Goal: Task Accomplishment & Management: Manage account settings

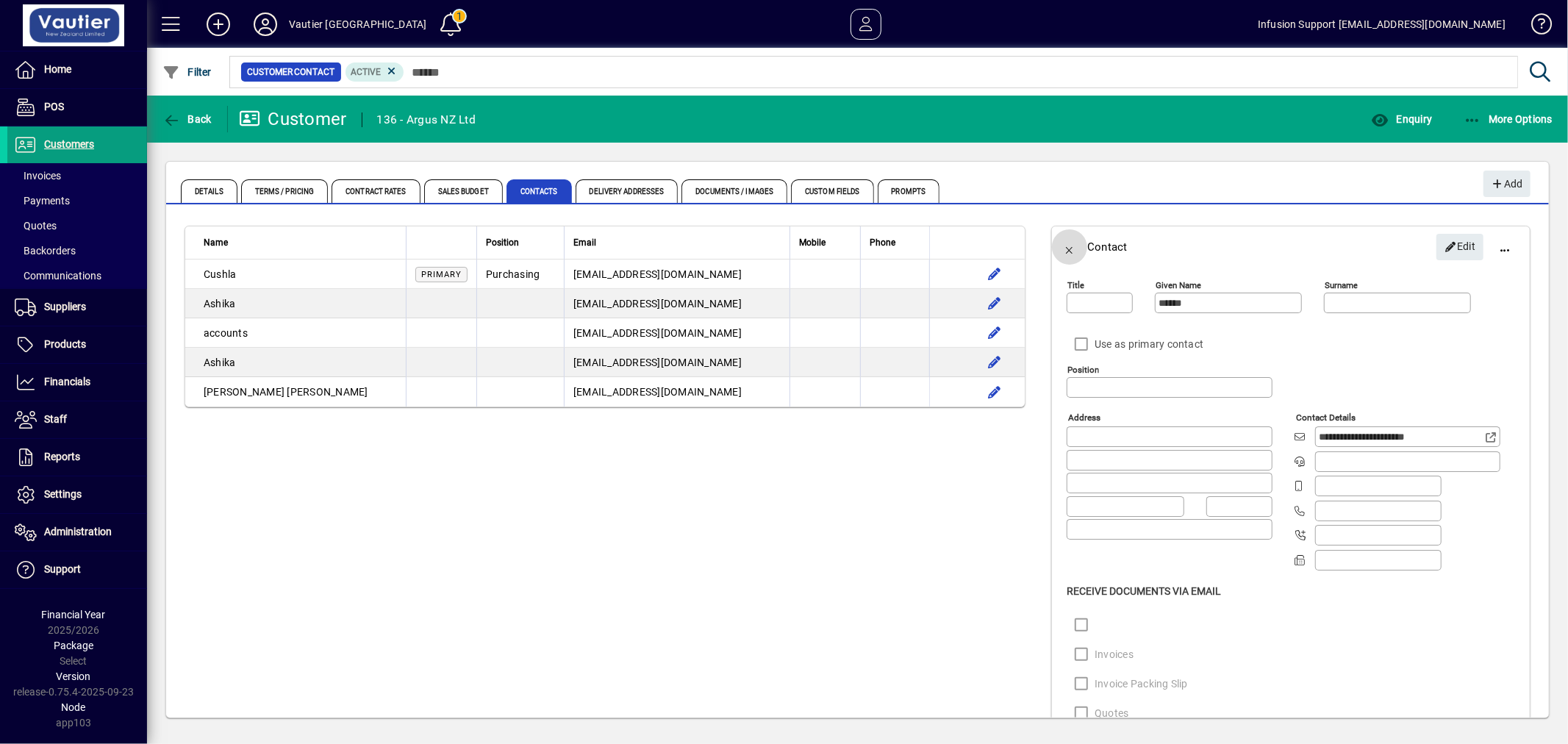
click at [1056, 245] on span "button" at bounding box center [1070, 247] width 36 height 36
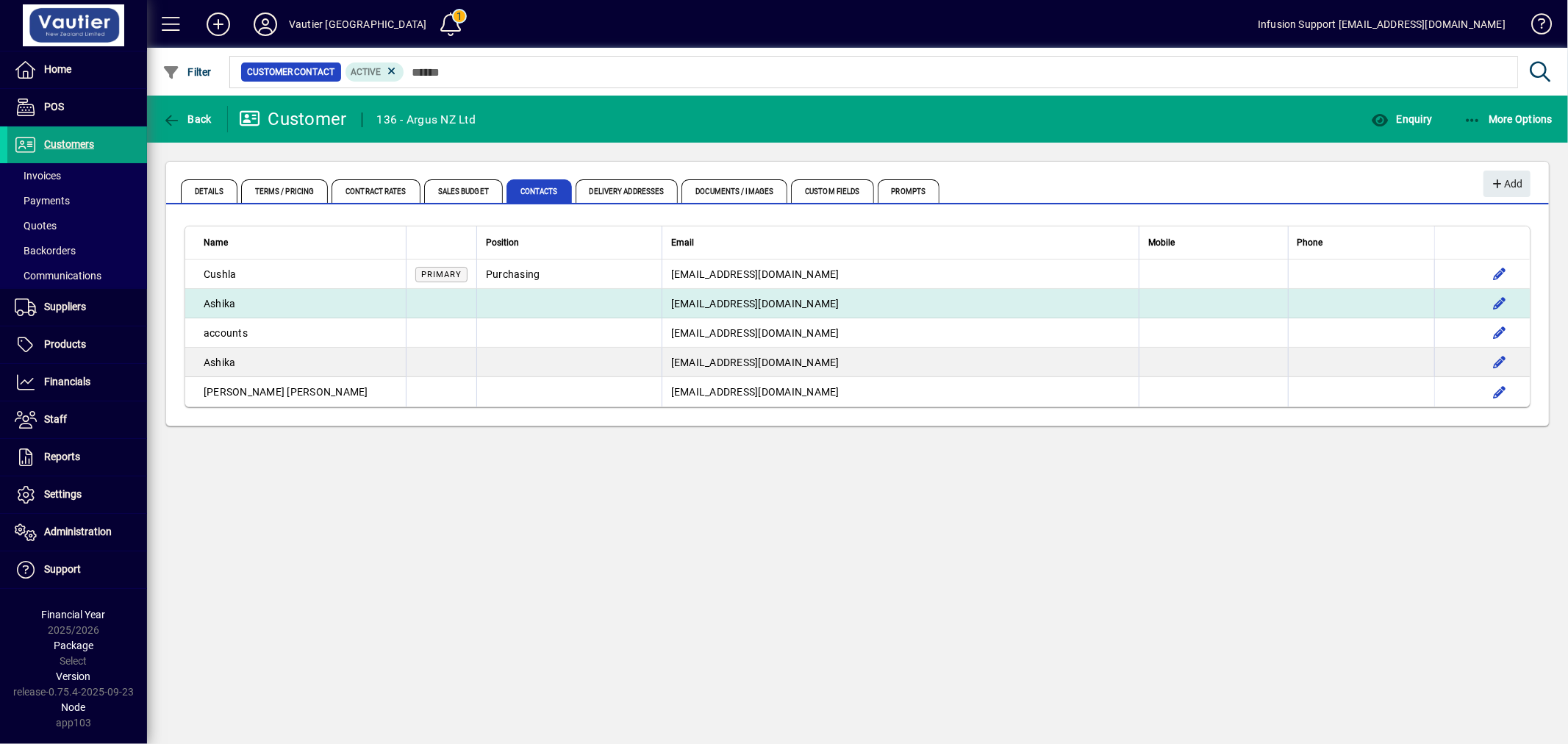
click at [782, 303] on span "accounts@bluerock.co.nz" at bounding box center [755, 304] width 168 height 12
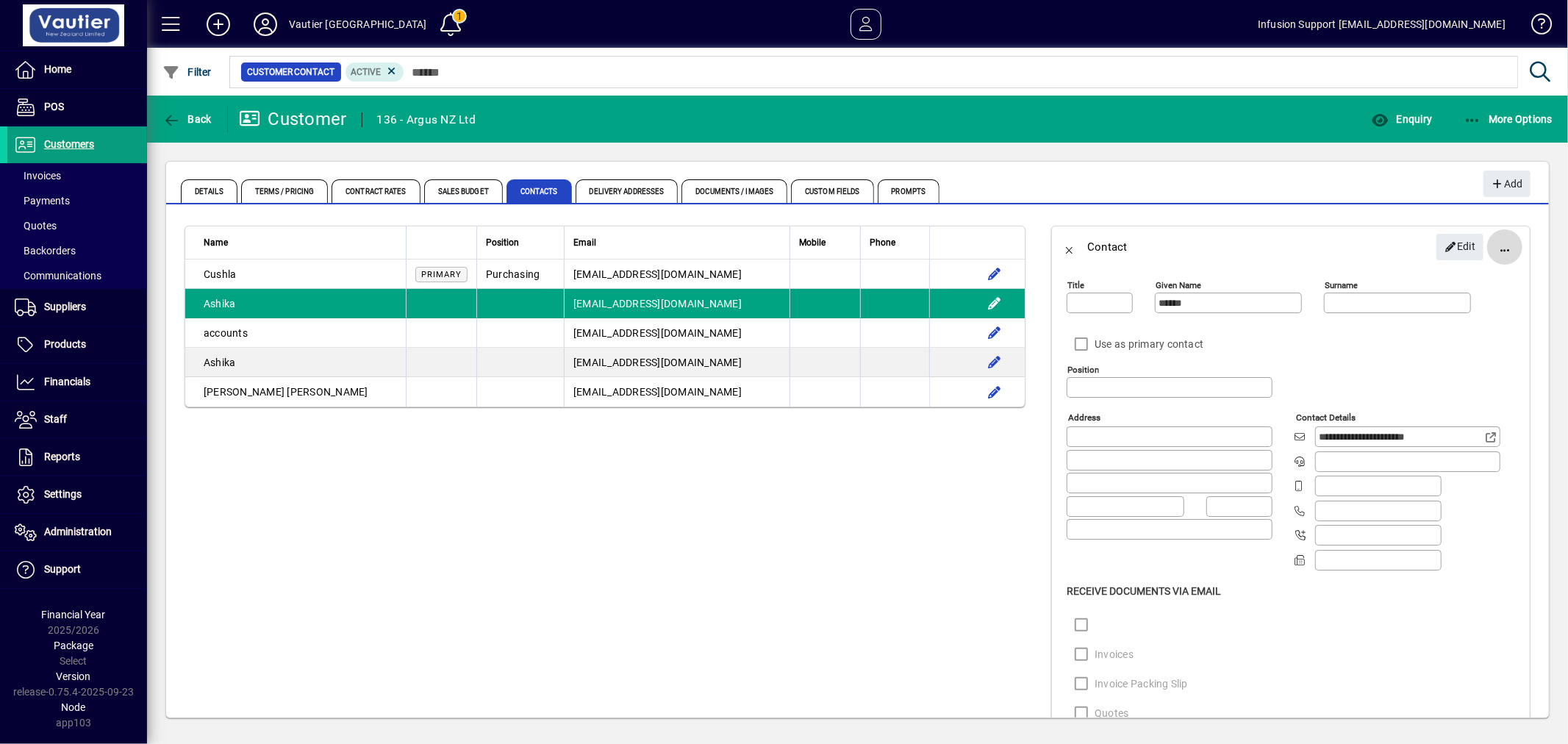
click at [1487, 245] on span "button" at bounding box center [1505, 247] width 36 height 36
click at [1429, 315] on span "Delete" at bounding box center [1436, 317] width 123 height 17
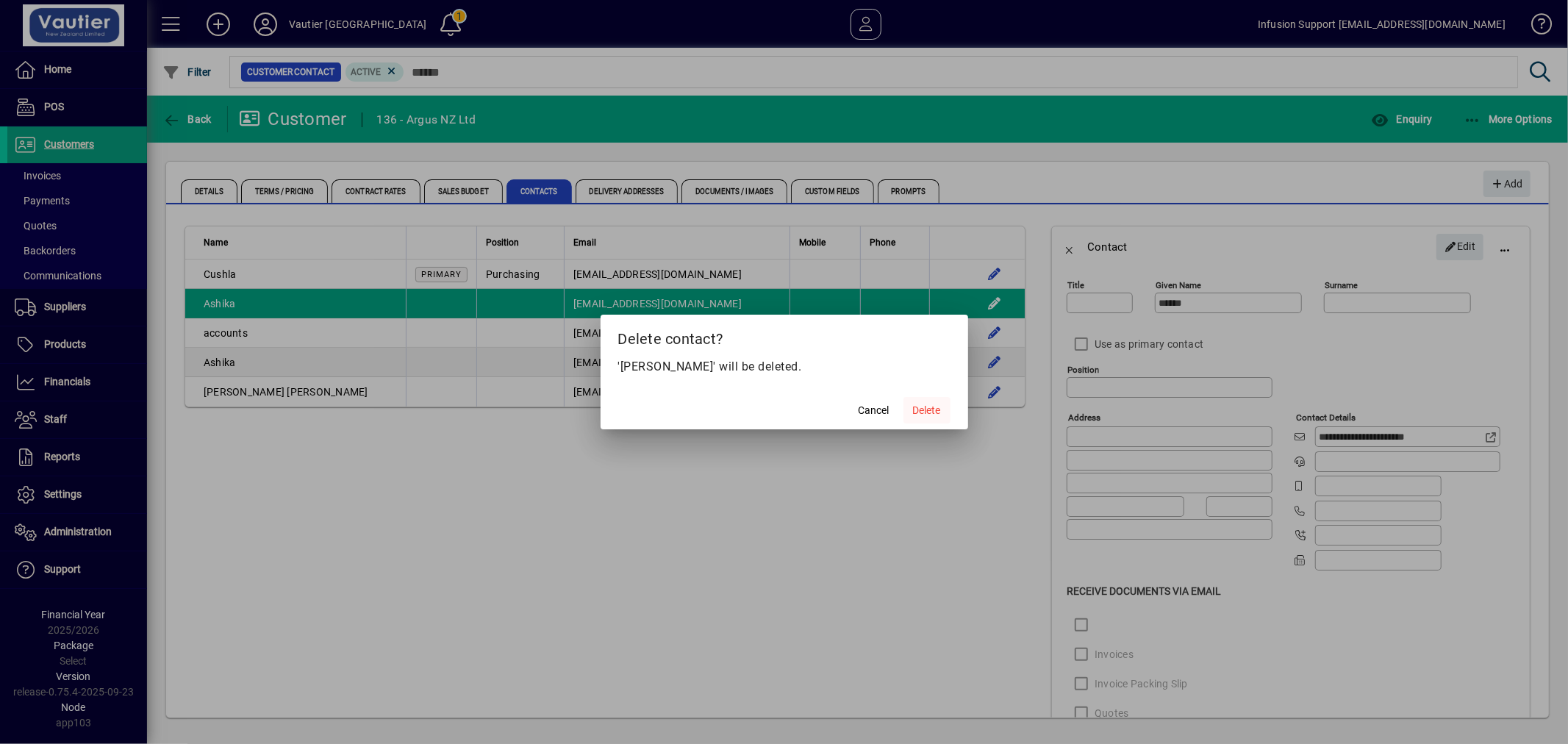
click at [937, 406] on span "Delete" at bounding box center [927, 411] width 28 height 16
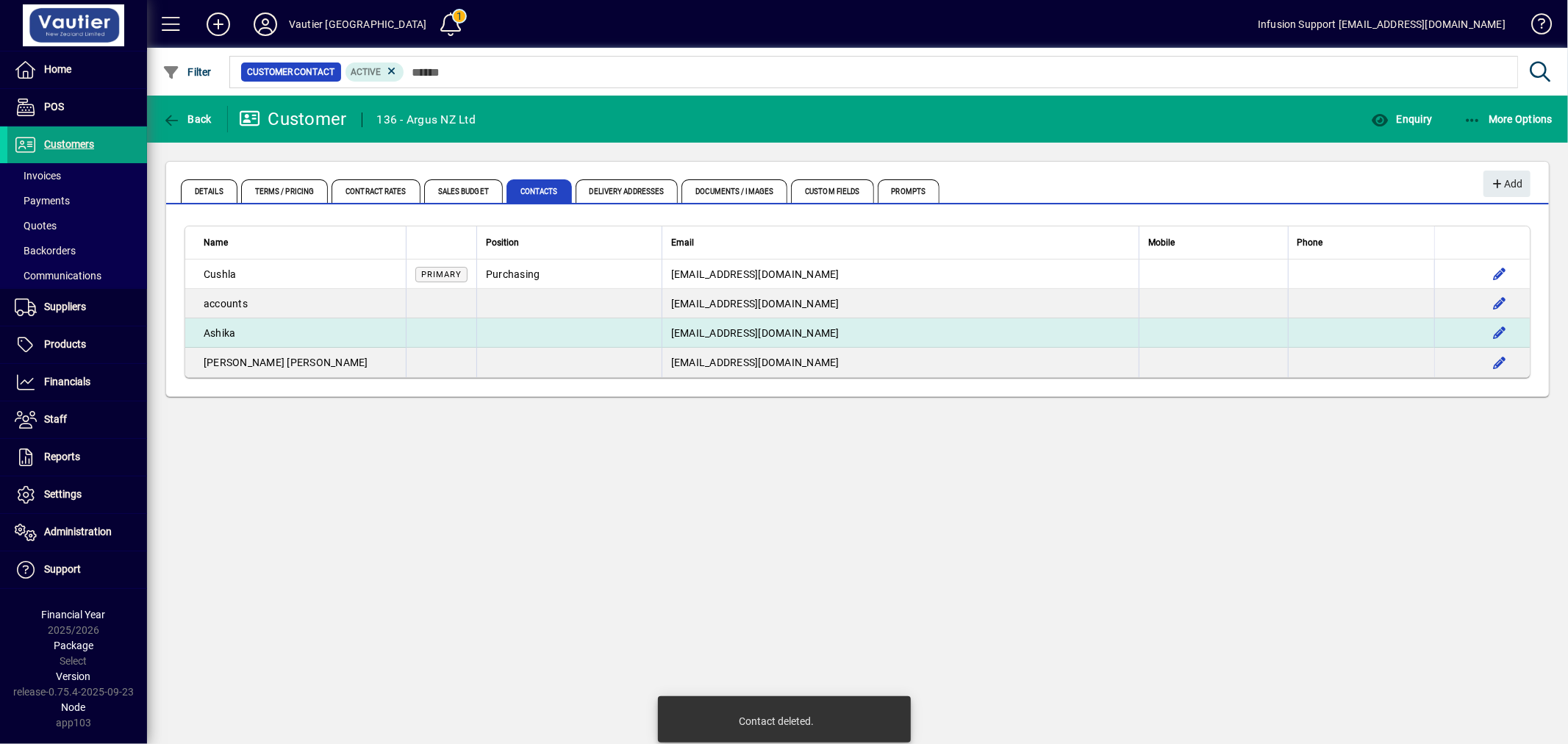
click at [743, 329] on span "accounts@bluerock.co.nz" at bounding box center [755, 333] width 168 height 12
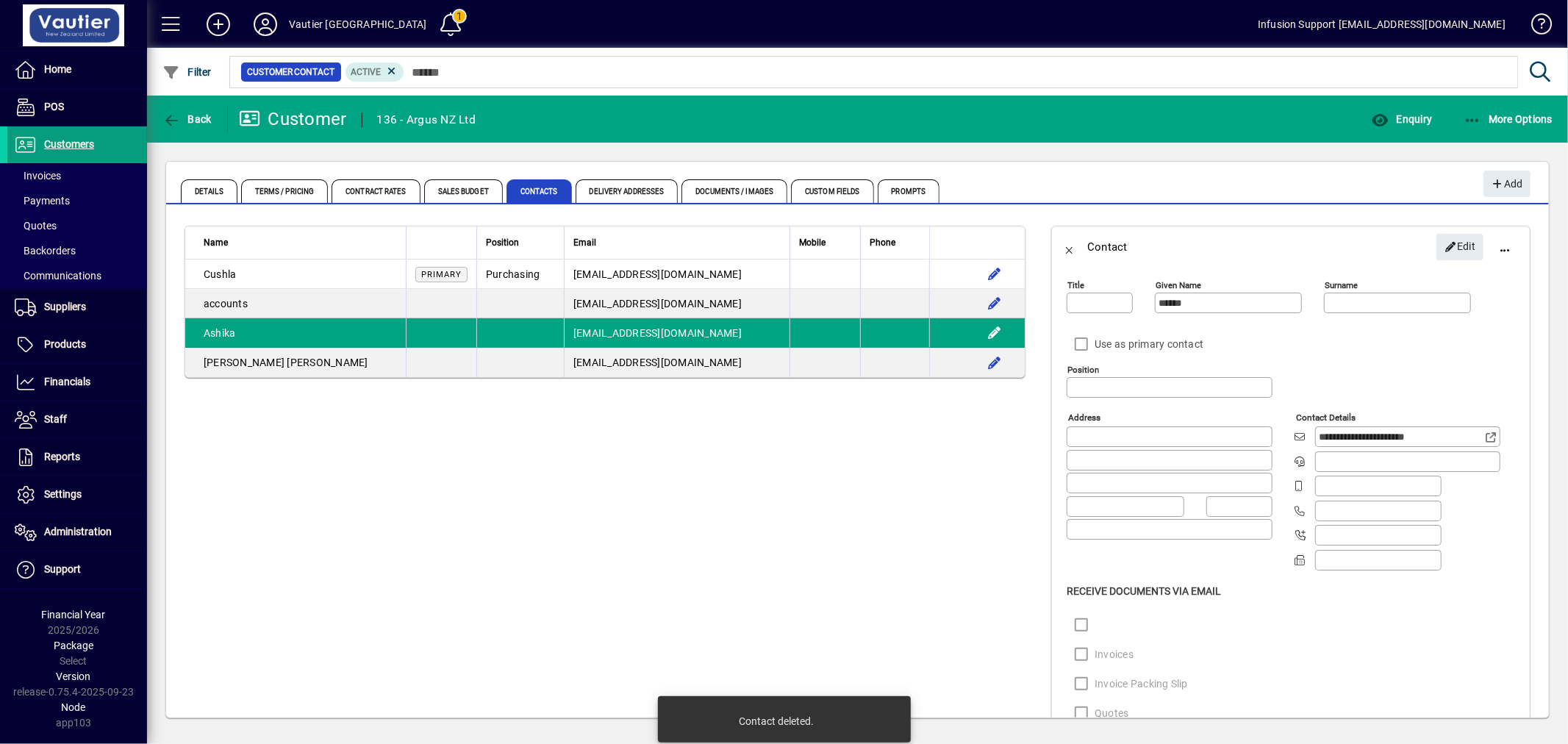
drag, startPoint x: 1436, startPoint y: 244, endPoint x: 1427, endPoint y: 261, distance: 19.2
click at [1445, 244] on icon "button" at bounding box center [1451, 247] width 13 height 10
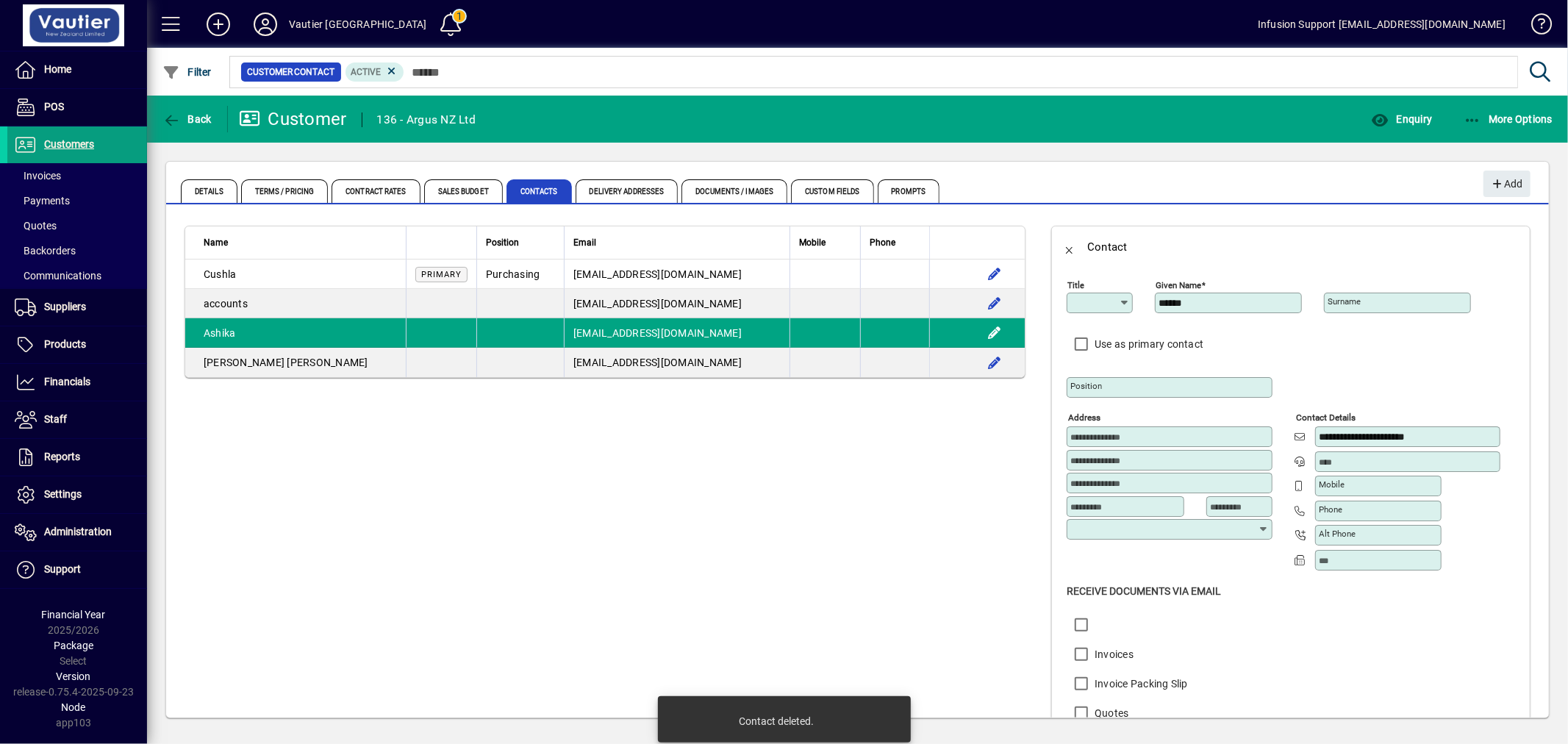
type input "**********"
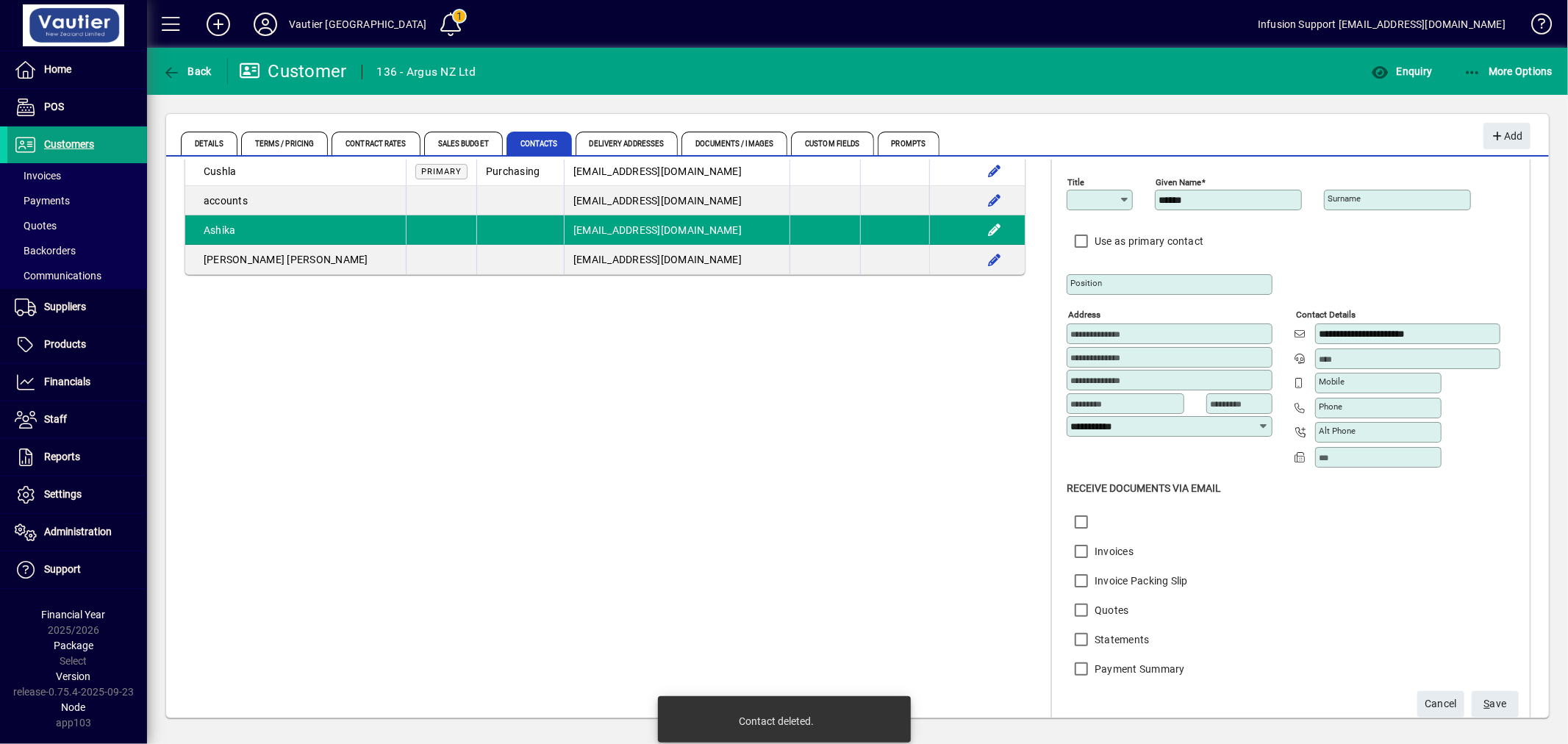
scroll to position [88, 0]
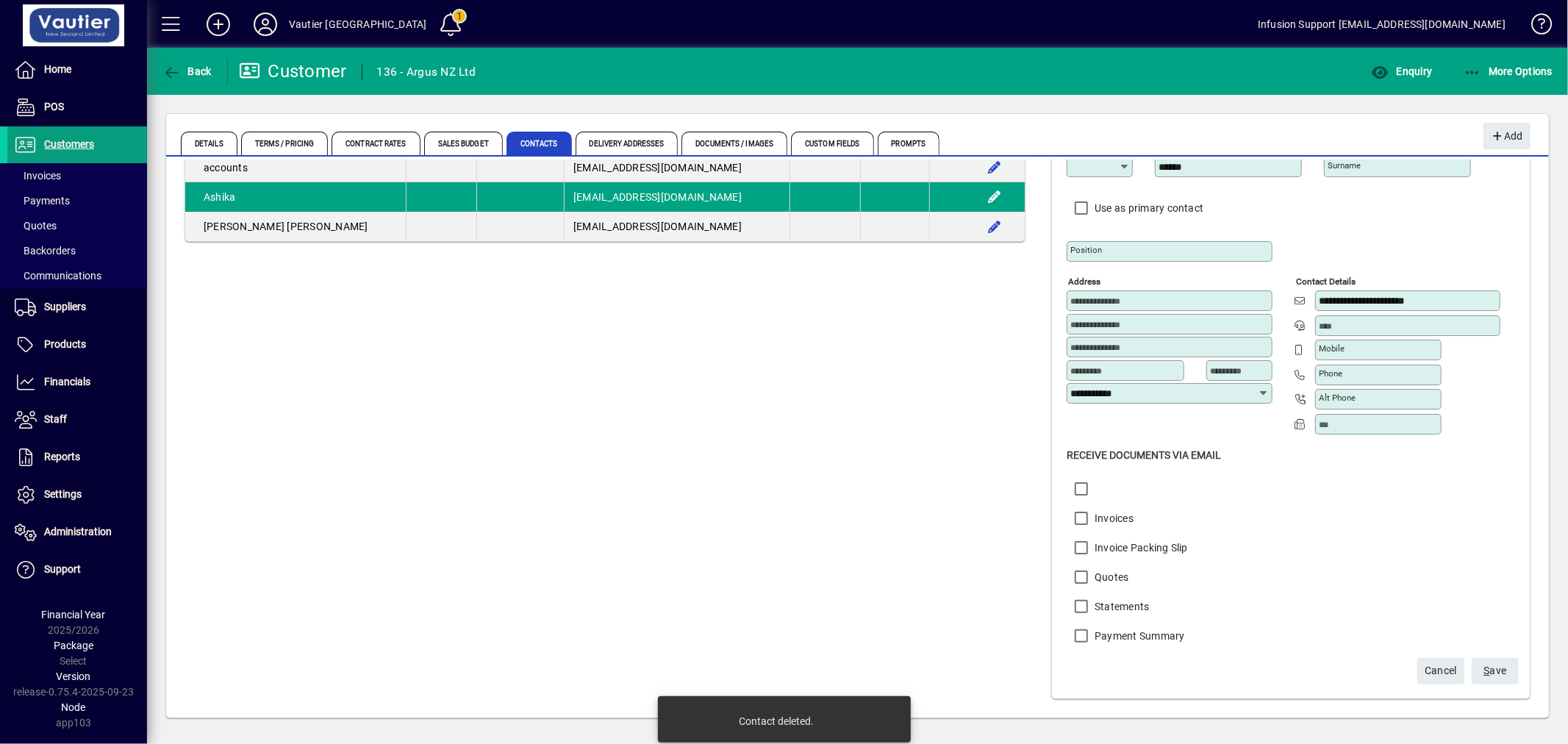
click at [1099, 604] on label "Statements" at bounding box center [1121, 606] width 58 height 15
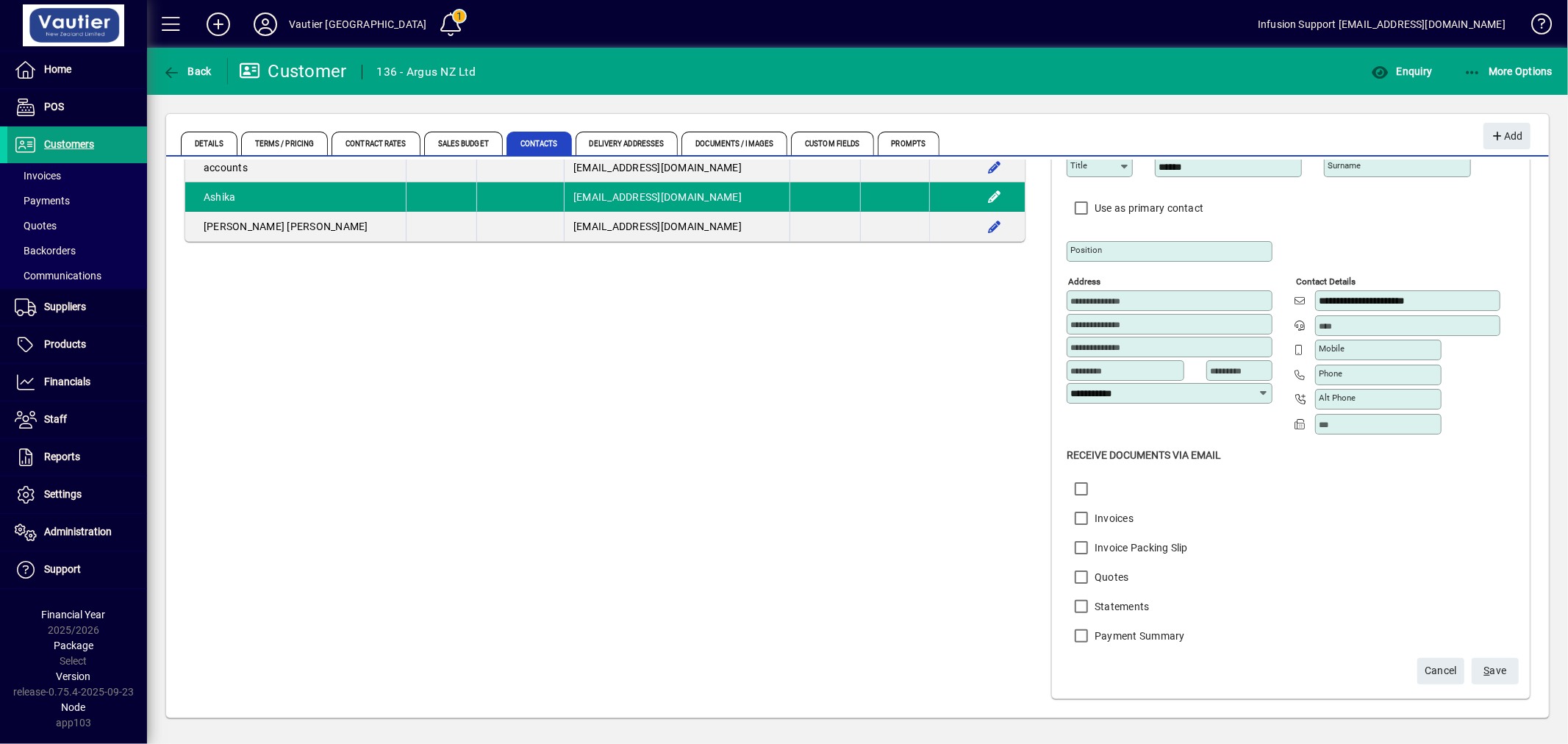
click at [1485, 676] on span "S ave" at bounding box center [1496, 671] width 23 height 24
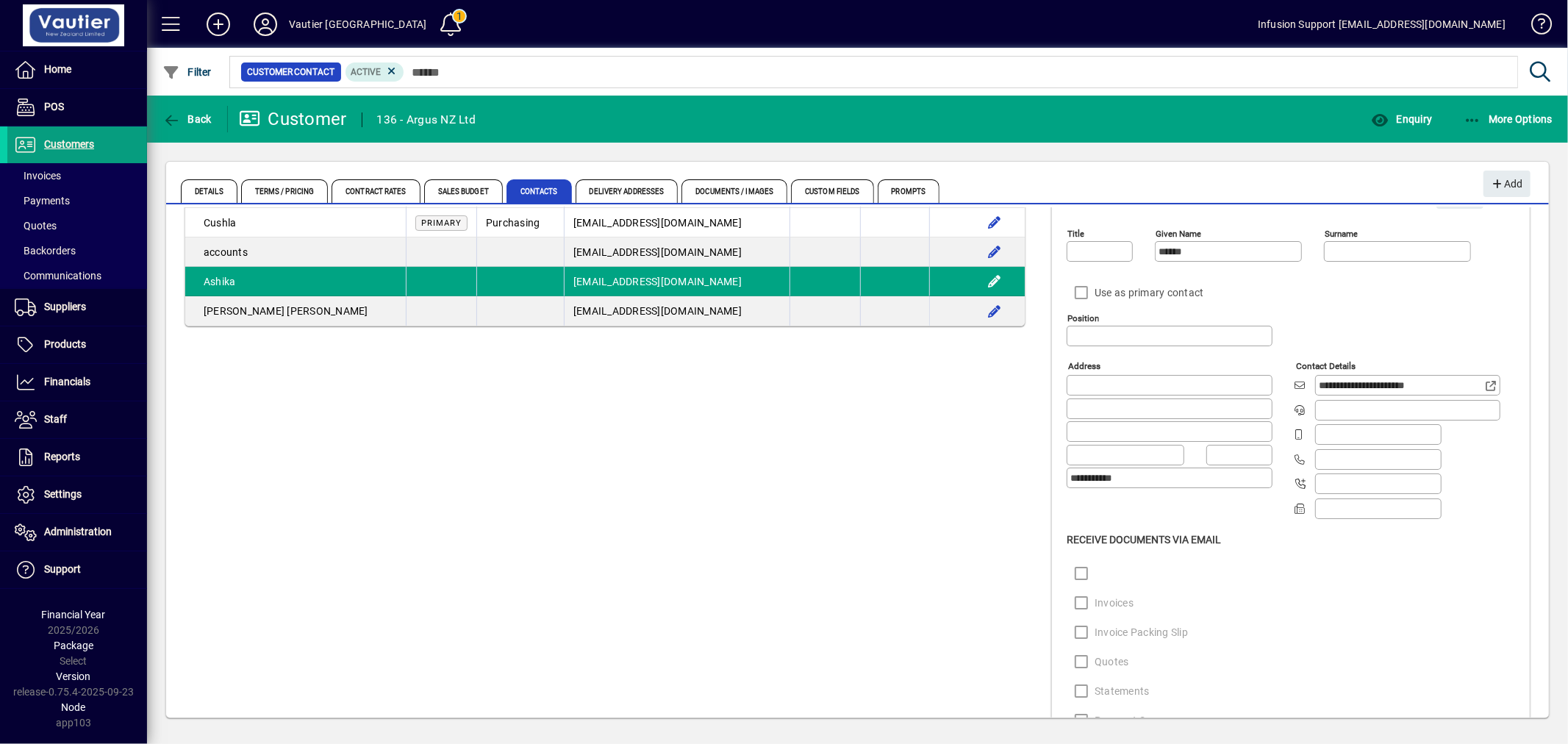
scroll to position [0, 0]
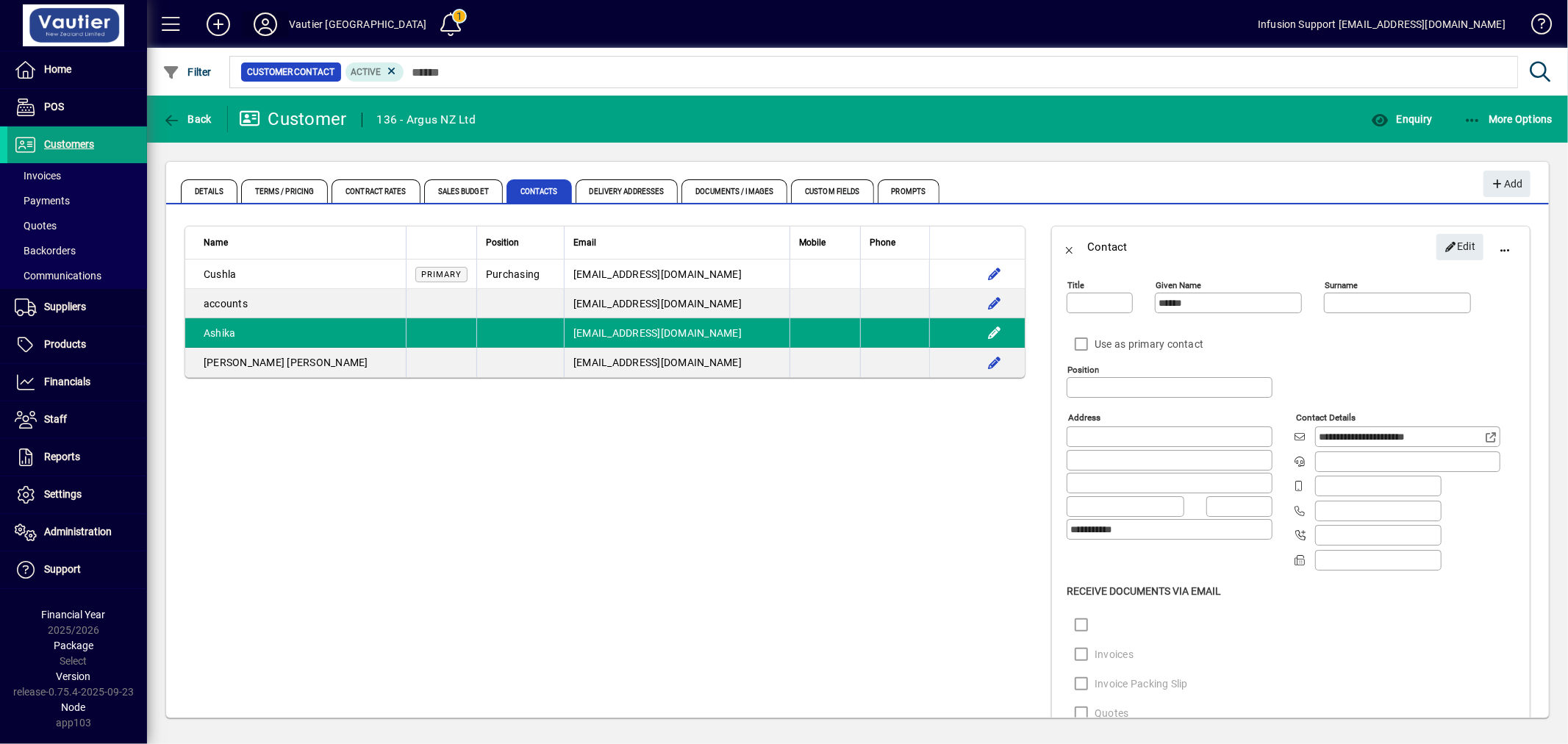
click at [264, 21] on icon at bounding box center [265, 23] width 29 height 23
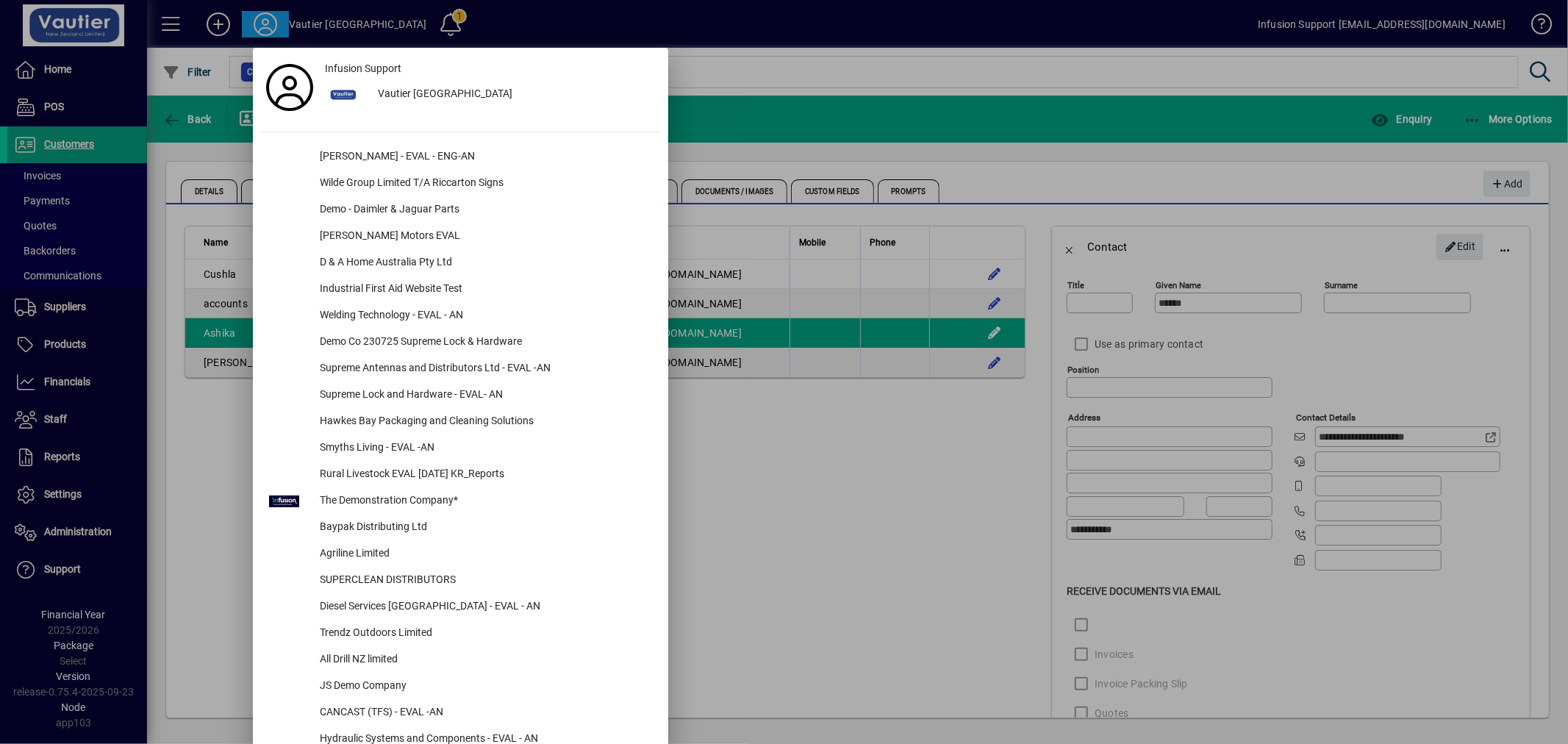
scroll to position [1421, 0]
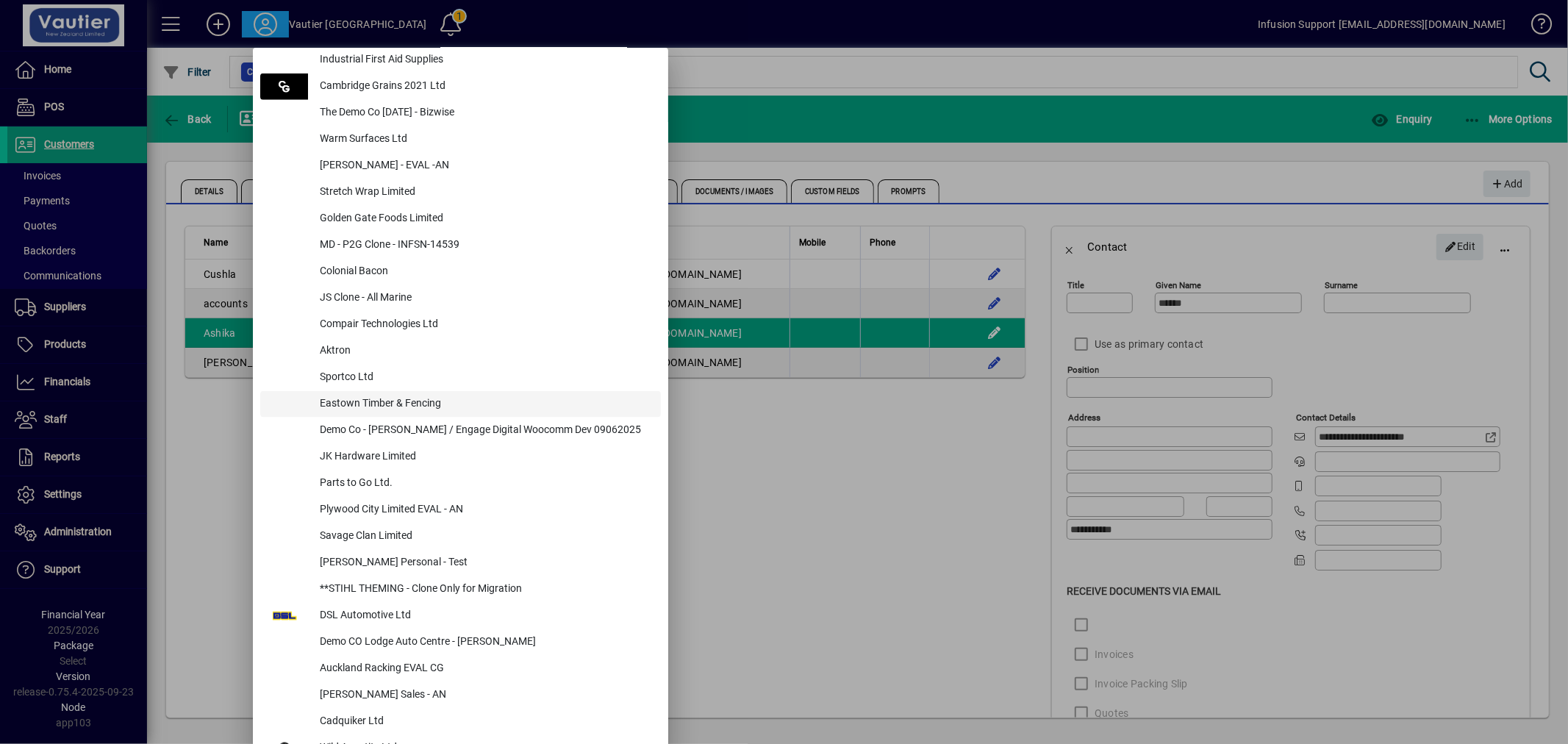
click at [324, 399] on div "Eastown Timber & Fencing" at bounding box center [484, 404] width 353 height 27
